Goal: Task Accomplishment & Management: Manage account settings

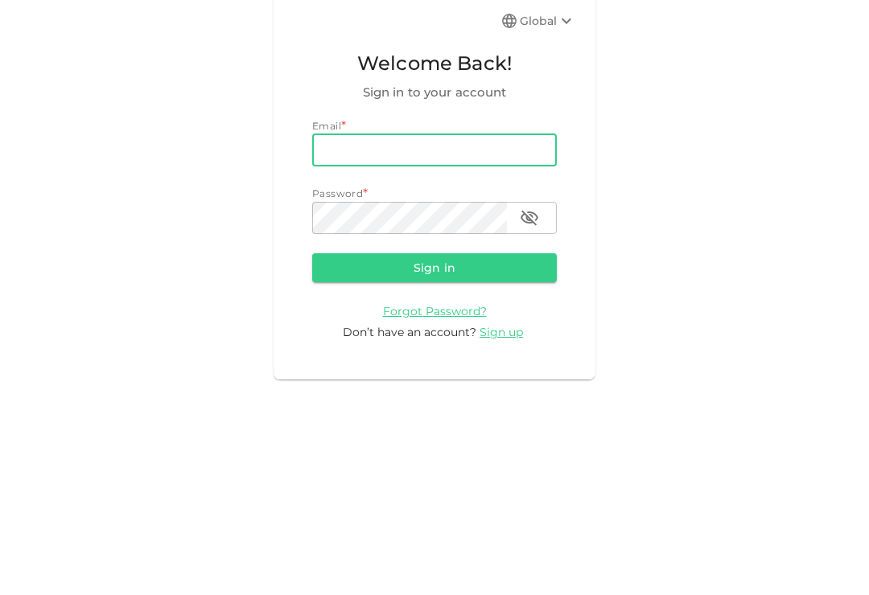
type input "[EMAIL_ADDRESS][DOMAIN_NAME]"
click at [434, 397] on button "Sign in" at bounding box center [434, 411] width 245 height 29
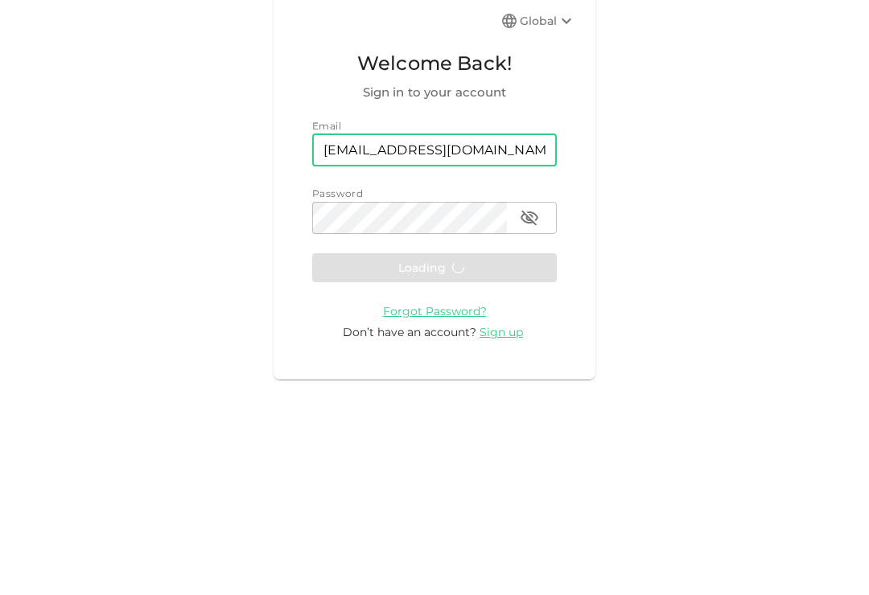
scroll to position [25, 0]
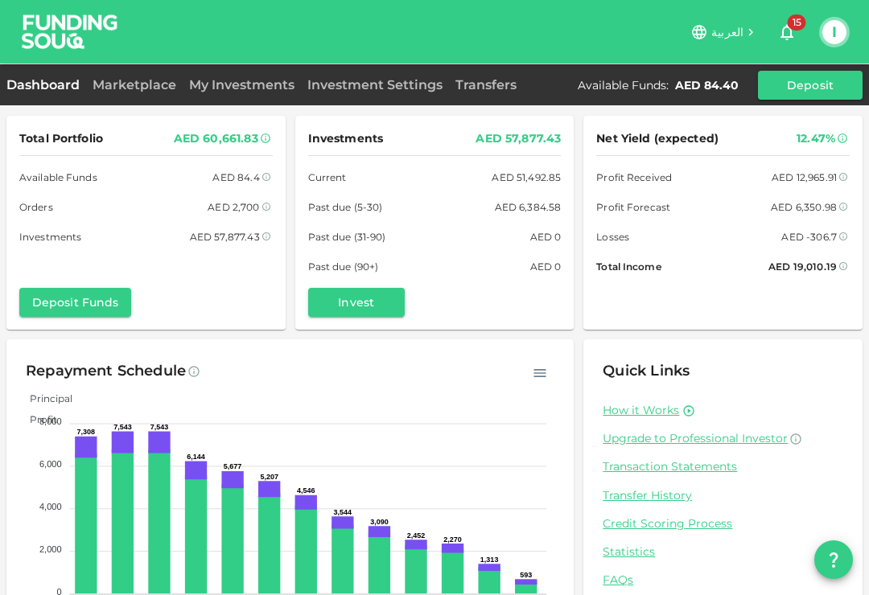
click at [136, 84] on link "Marketplace" at bounding box center [134, 84] width 97 height 15
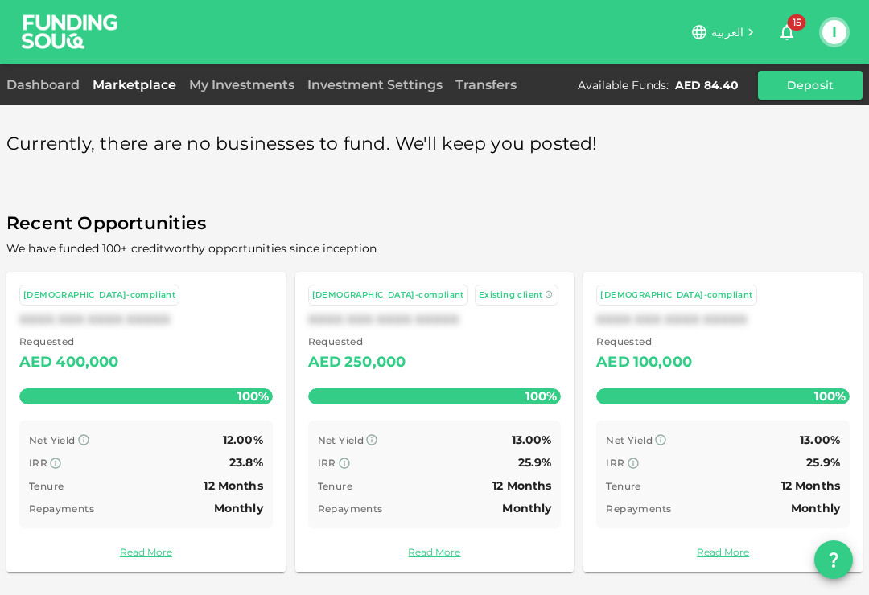
click at [195, 93] on link "My Investments" at bounding box center [242, 84] width 118 height 15
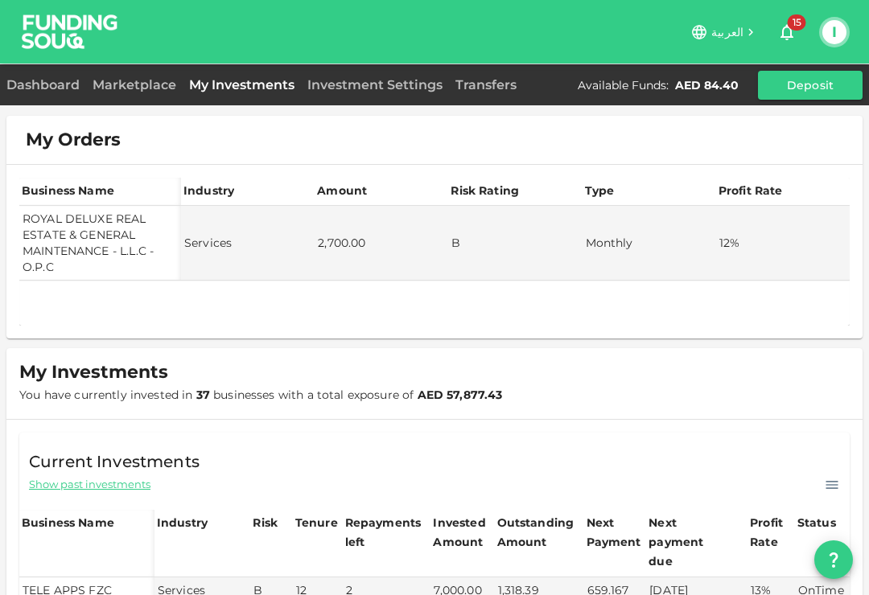
click at [47, 79] on link "Dashboard" at bounding box center [46, 84] width 80 height 15
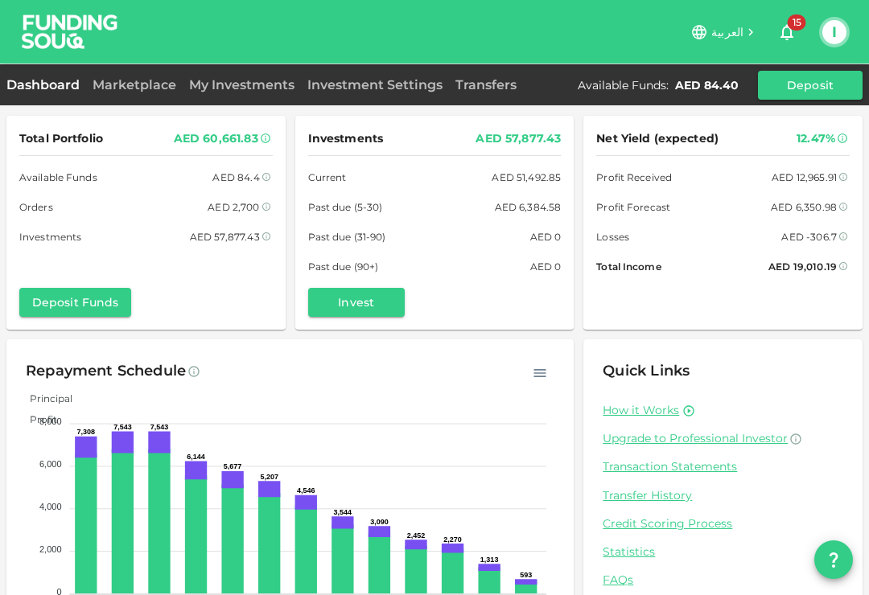
click at [838, 31] on button "I" at bounding box center [834, 32] width 24 height 24
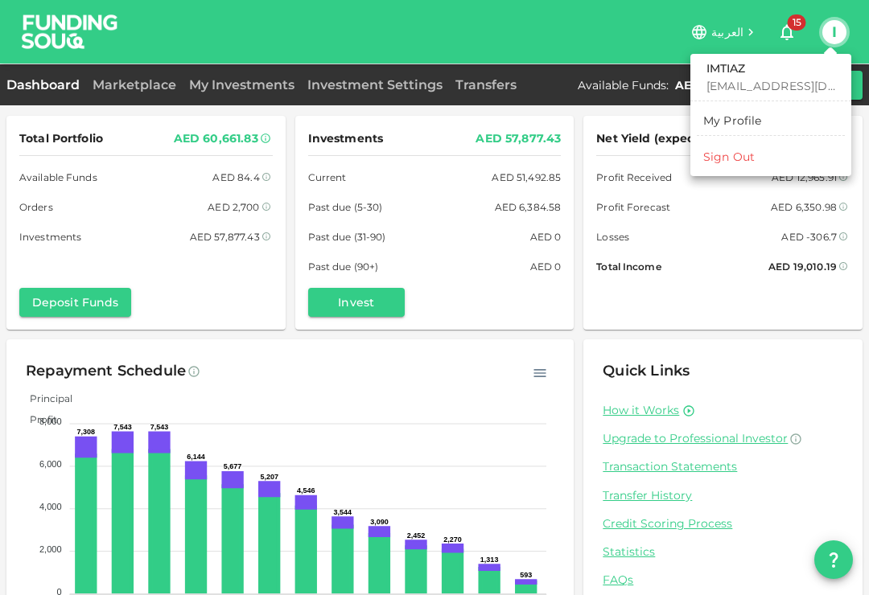
click at [775, 165] on li "Sign Out" at bounding box center [771, 157] width 148 height 26
